Goal: Book appointment/travel/reservation

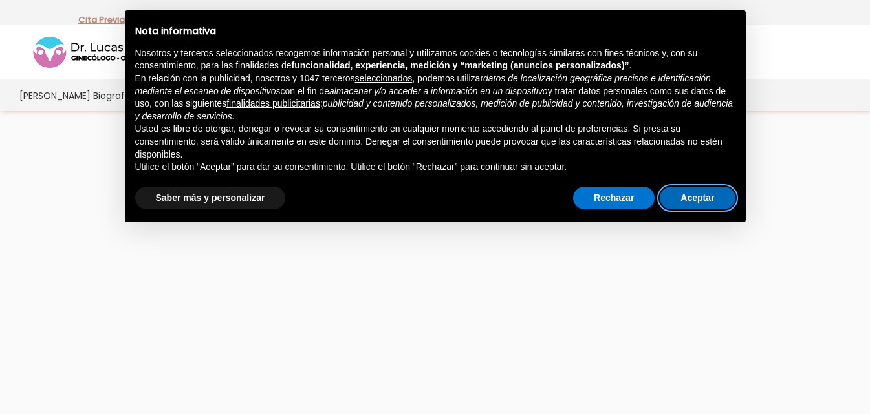
click at [687, 200] on button "Aceptar" at bounding box center [697, 198] width 75 height 23
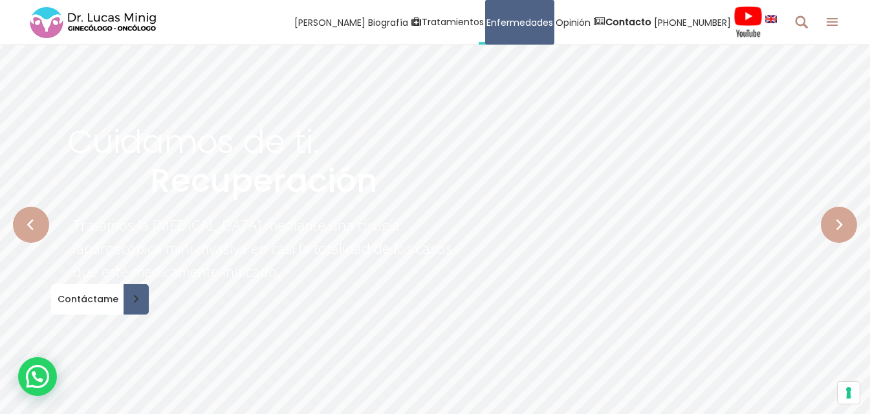
scroll to position [194, 0]
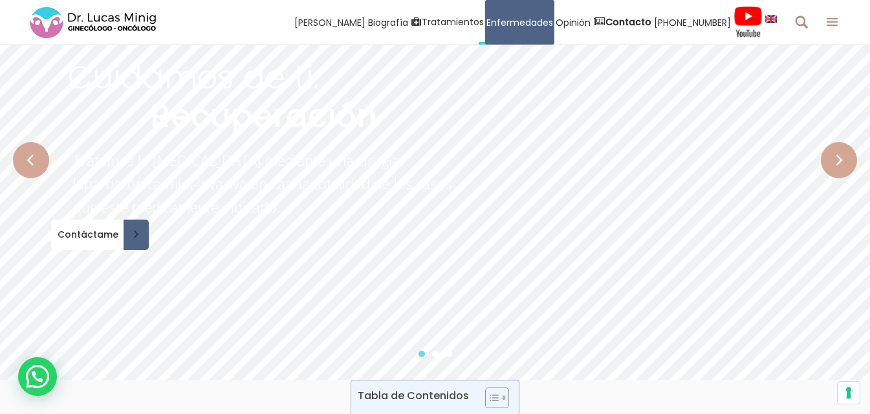
click at [38, 158] on rs-arrow at bounding box center [31, 160] width 36 height 36
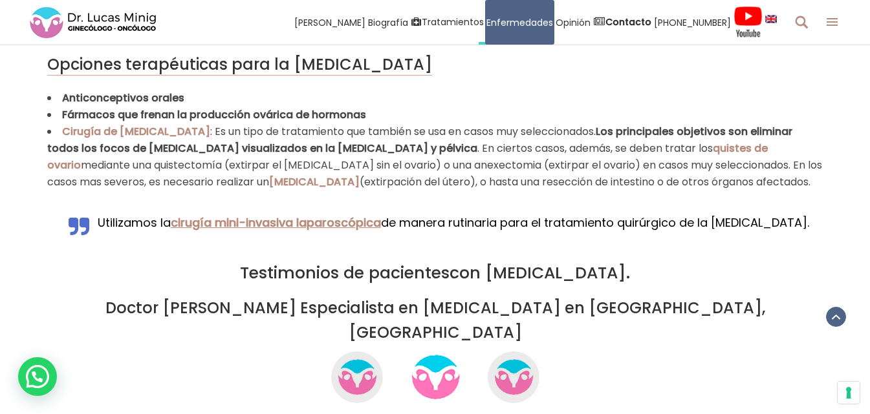
scroll to position [2651, 0]
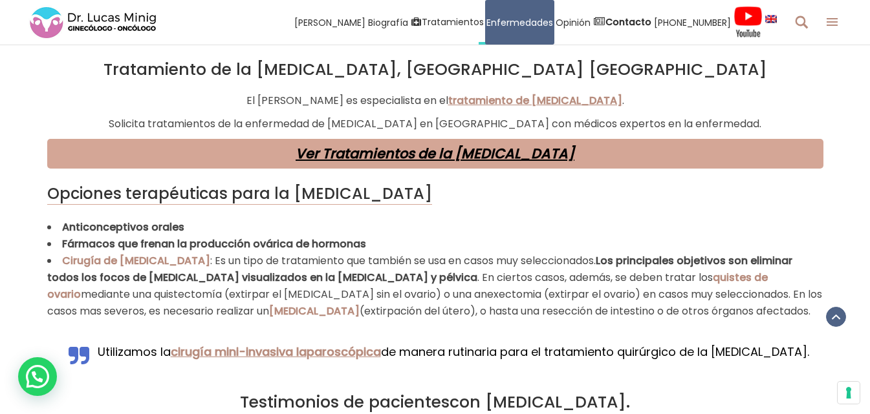
click at [453, 144] on link "Ver Tratamientos de la Endometriosis" at bounding box center [435, 153] width 279 height 19
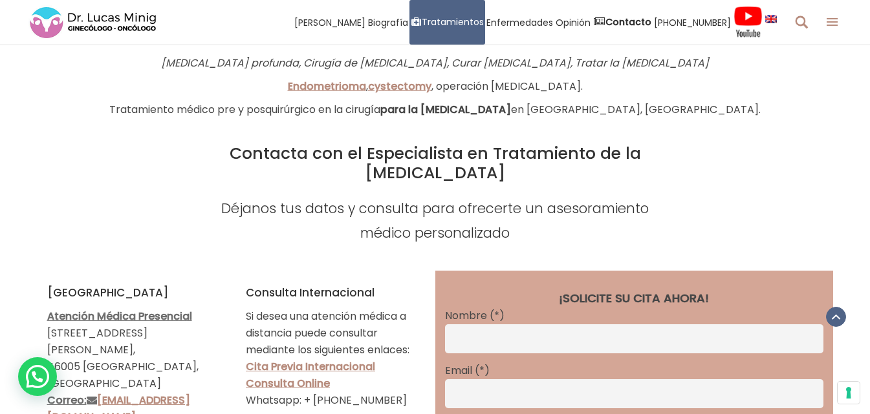
scroll to position [2845, 0]
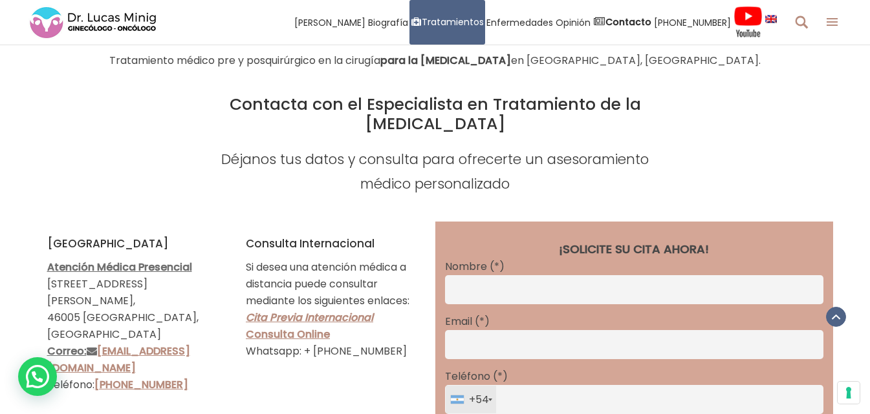
click at [351, 310] on link "Cita Previa Internacional" at bounding box center [309, 317] width 127 height 15
